Goal: Information Seeking & Learning: Learn about a topic

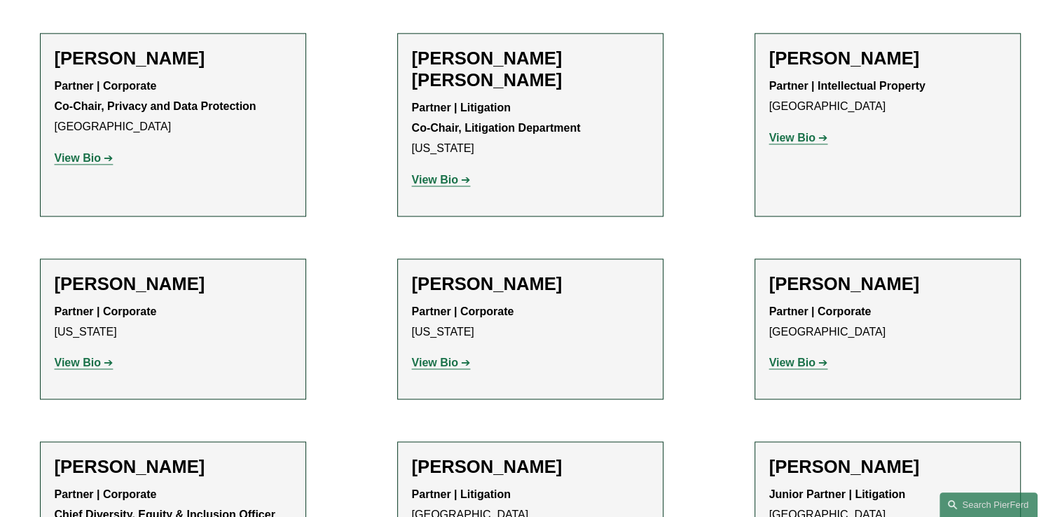
scroll to position [1961, 0]
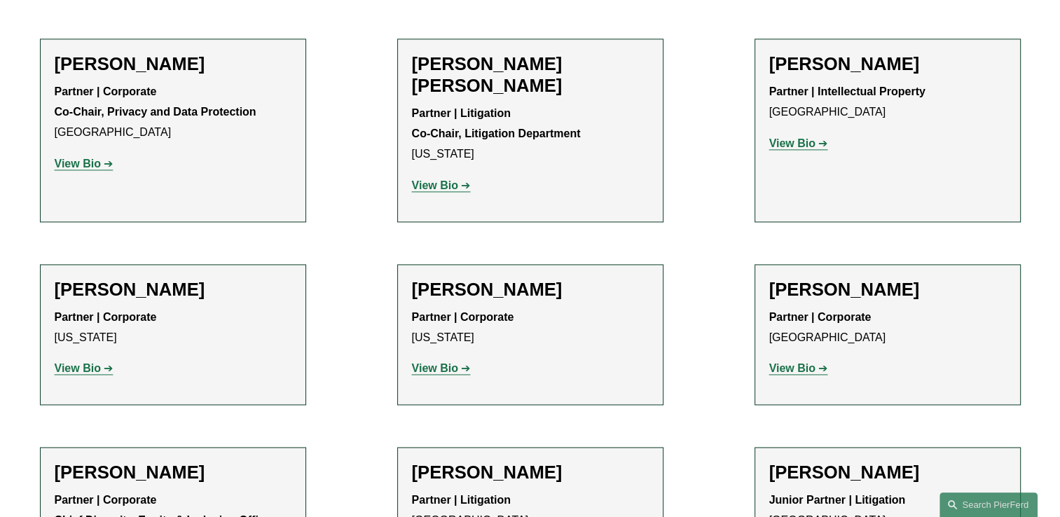
click at [796, 137] on strong "View Bio" at bounding box center [792, 143] width 46 height 12
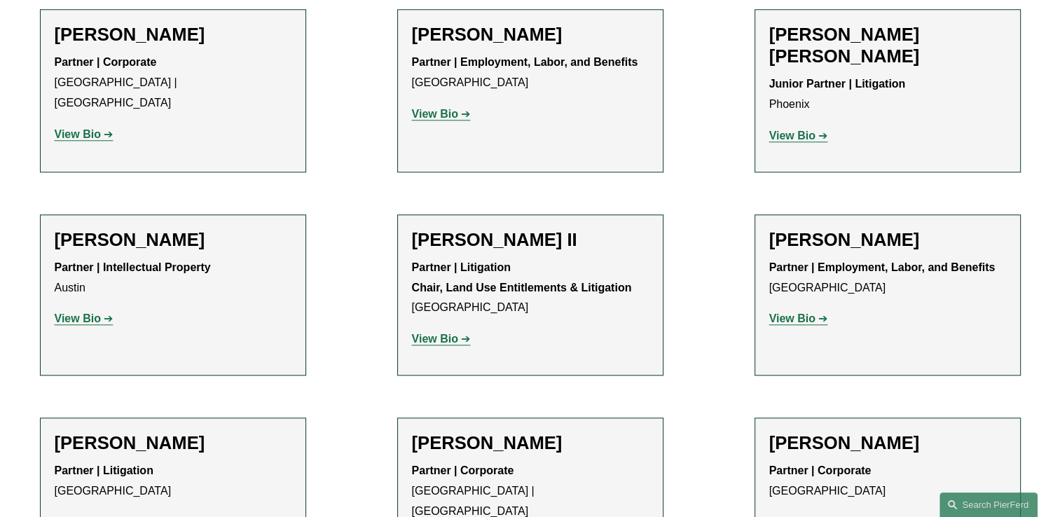
scroll to position [1401, 0]
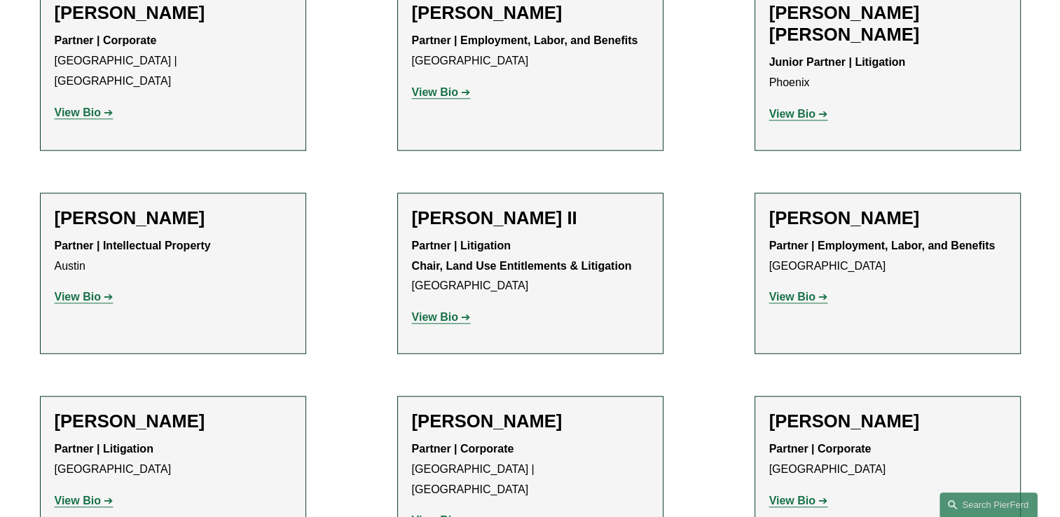
click at [444, 311] on strong "View Bio" at bounding box center [435, 317] width 46 height 12
click at [819, 291] on link "View Bio" at bounding box center [798, 297] width 59 height 12
